Goal: Check status: Check status

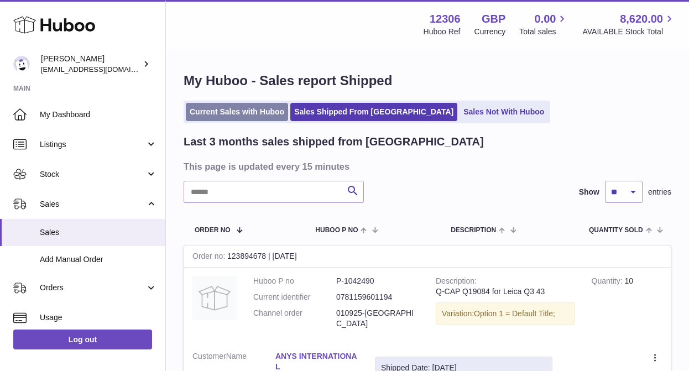
click at [231, 106] on link "Current Sales with Huboo" at bounding box center [237, 112] width 102 height 18
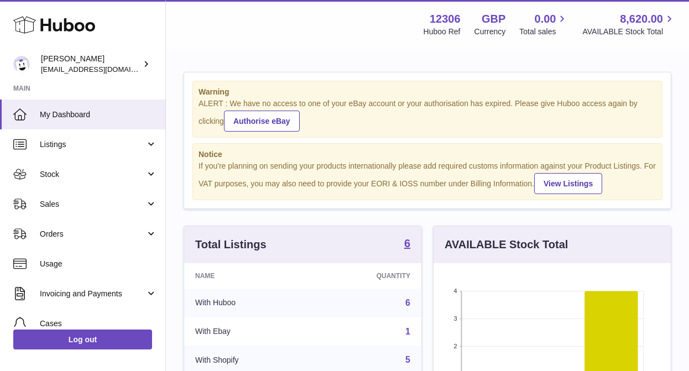
scroll to position [173, 237]
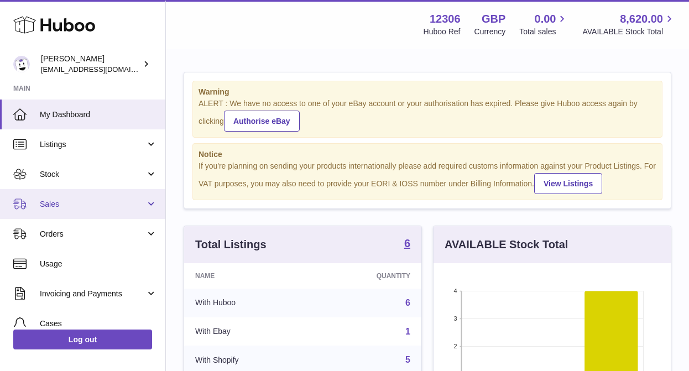
click at [75, 207] on span "Sales" at bounding box center [93, 204] width 106 height 11
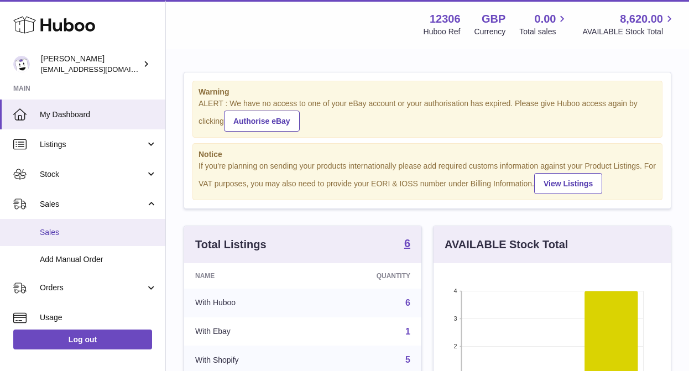
click at [73, 236] on span "Sales" at bounding box center [98, 232] width 117 height 11
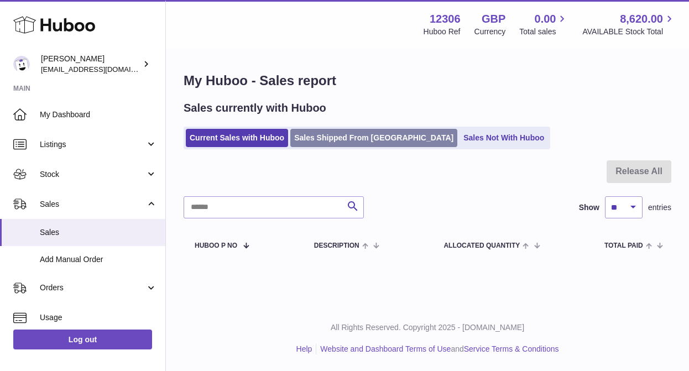
click at [332, 138] on link "Sales Shipped From [GEOGRAPHIC_DATA]" at bounding box center [373, 138] width 167 height 18
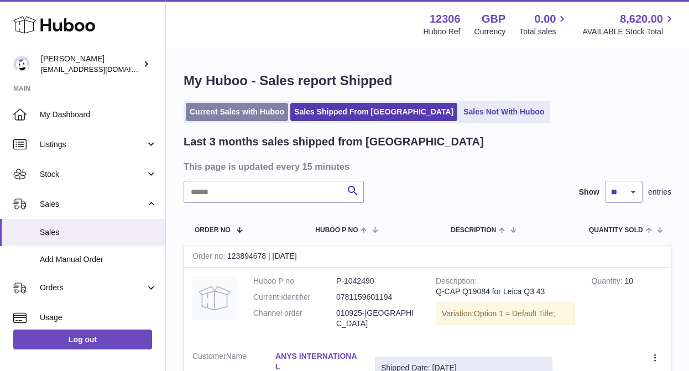
click at [231, 112] on link "Current Sales with Huboo" at bounding box center [237, 112] width 102 height 18
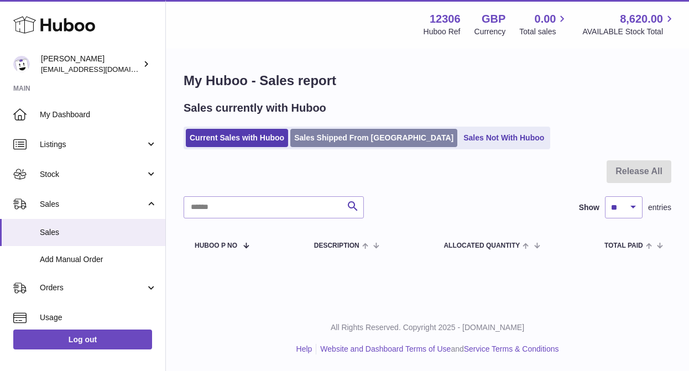
click at [340, 144] on link "Sales Shipped From [GEOGRAPHIC_DATA]" at bounding box center [373, 138] width 167 height 18
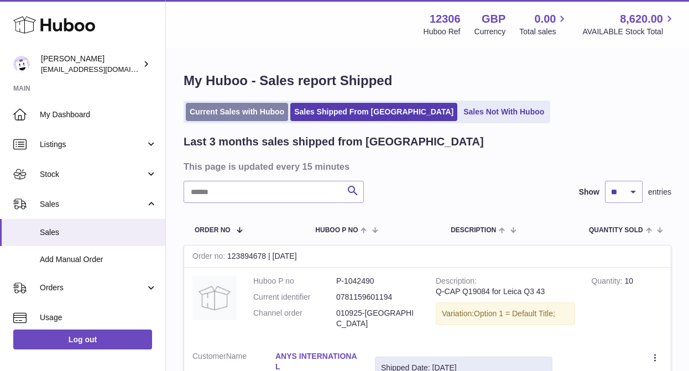
click at [241, 114] on link "Current Sales with Huboo" at bounding box center [237, 112] width 102 height 18
